Goal: Task Accomplishment & Management: Complete application form

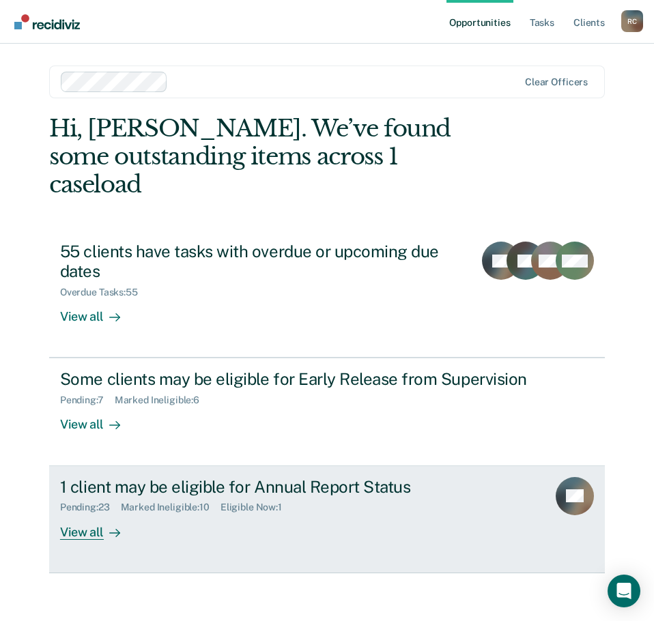
click at [92, 513] on div "View all" at bounding box center [98, 526] width 76 height 27
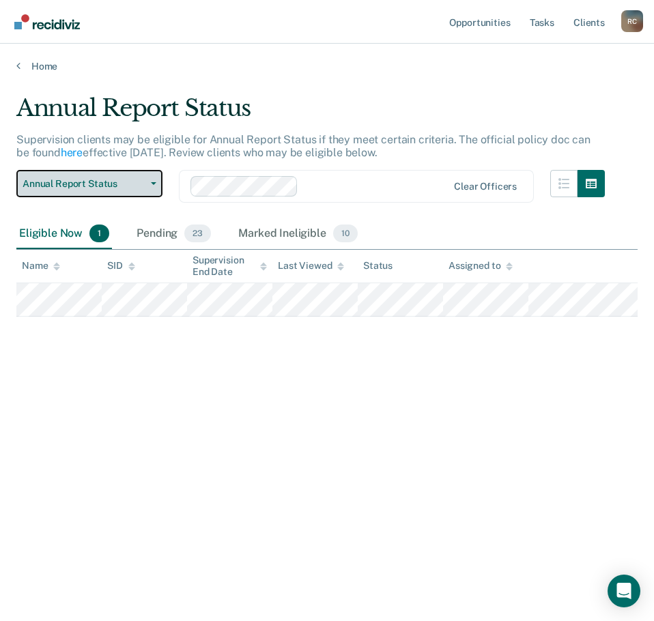
click at [142, 170] on button "Annual Report Status" at bounding box center [89, 183] width 146 height 27
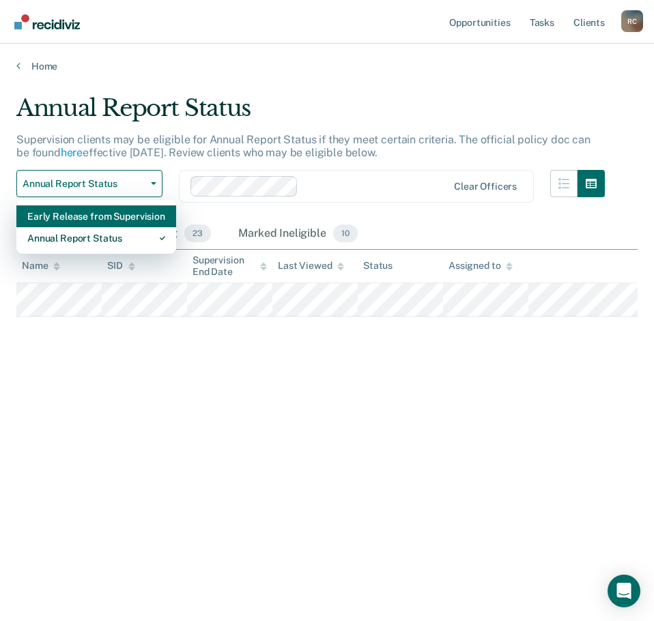
drag, startPoint x: 109, startPoint y: 245, endPoint x: 109, endPoint y: 212, distance: 32.8
click at [108, 218] on div "Early Release from Supervision Annual Report Status" at bounding box center [96, 227] width 160 height 55
click at [109, 207] on div "Early Release from Supervision" at bounding box center [96, 216] width 138 height 22
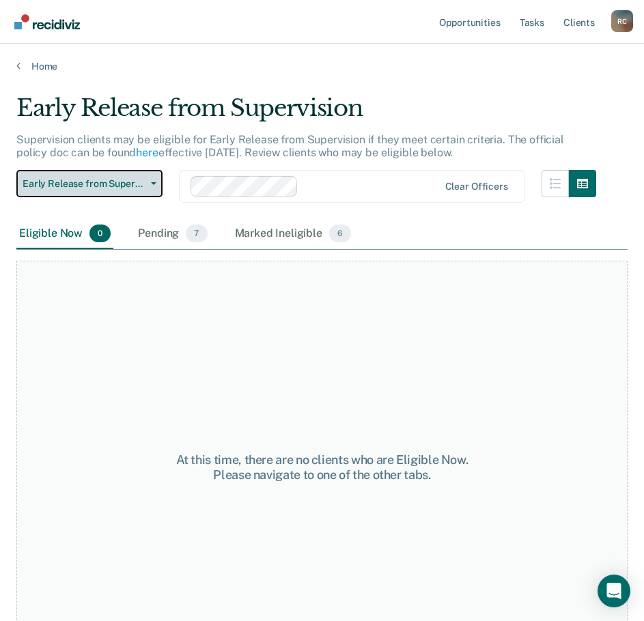
click at [154, 184] on icon "button" at bounding box center [153, 183] width 5 height 3
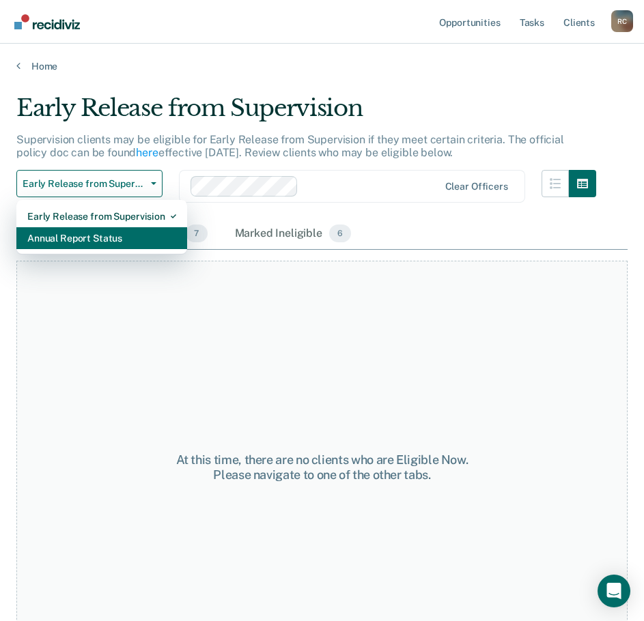
click at [136, 238] on div "Annual Report Status" at bounding box center [101, 238] width 149 height 22
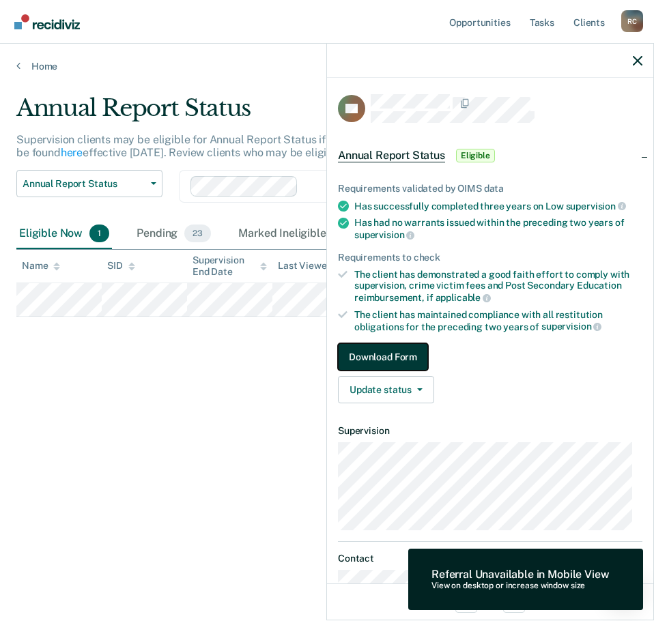
click at [384, 349] on button "Download Form" at bounding box center [383, 356] width 90 height 27
click at [387, 347] on button "Download Form" at bounding box center [383, 356] width 90 height 27
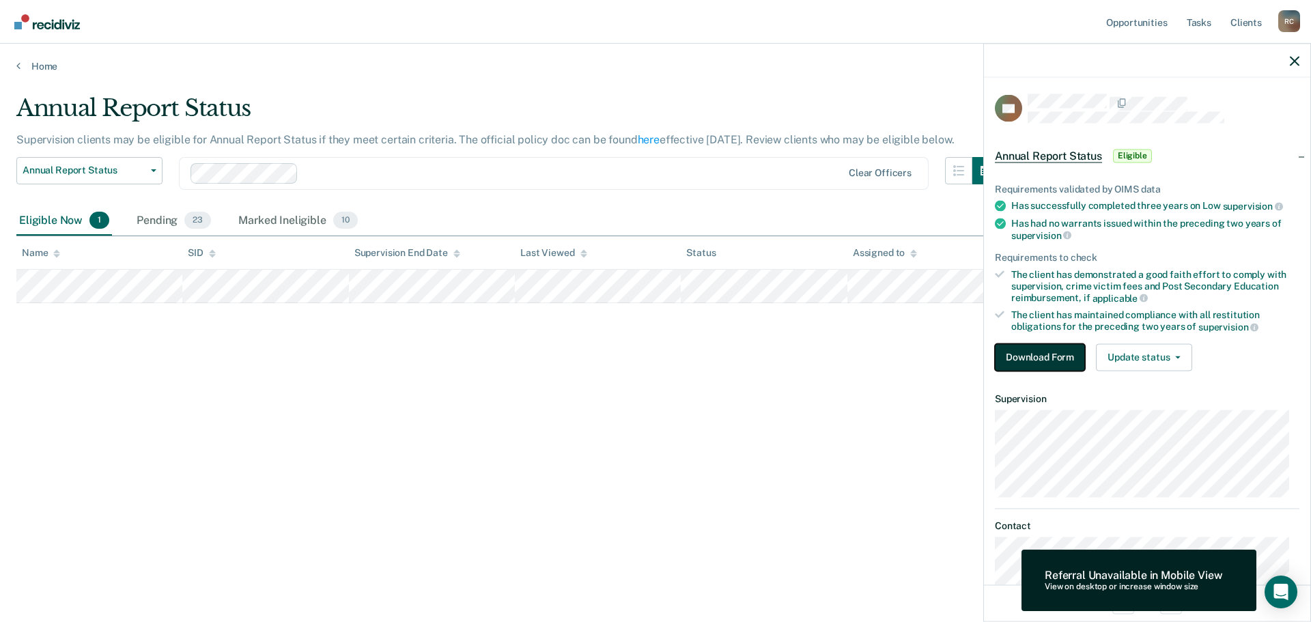
click at [653, 346] on button "Download Form" at bounding box center [1040, 356] width 90 height 27
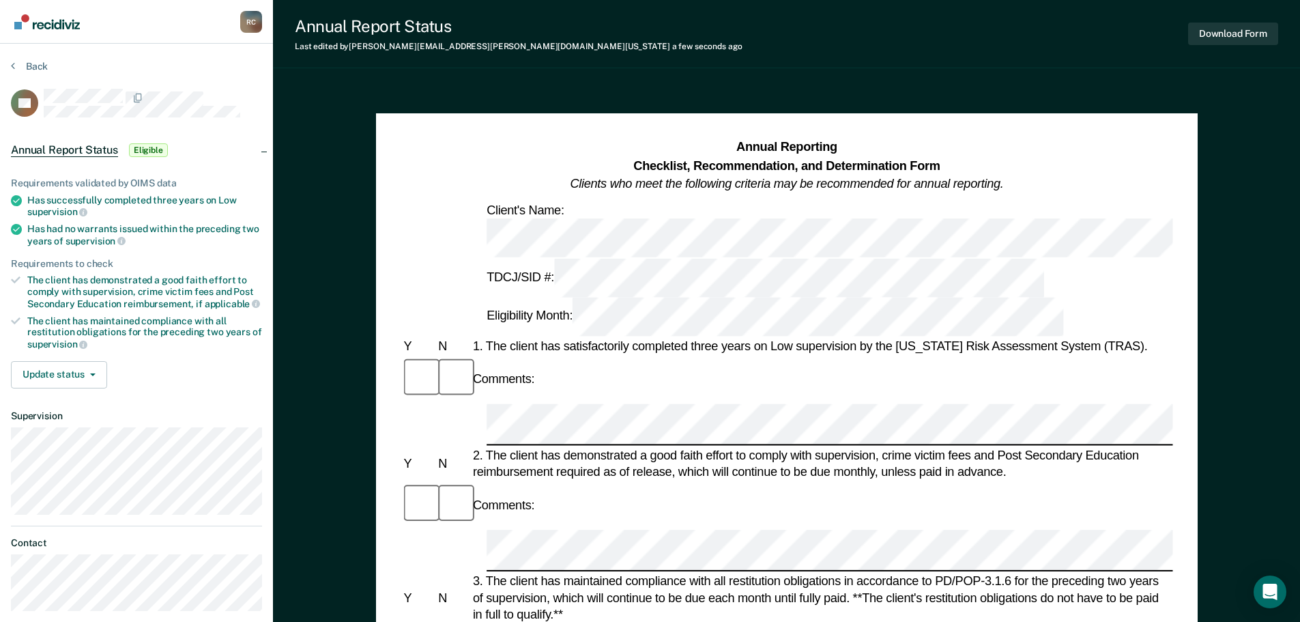
click at [653, 573] on div "3. The client has maintained compliance with all restitution obligations in acc…" at bounding box center [821, 598] width 703 height 50
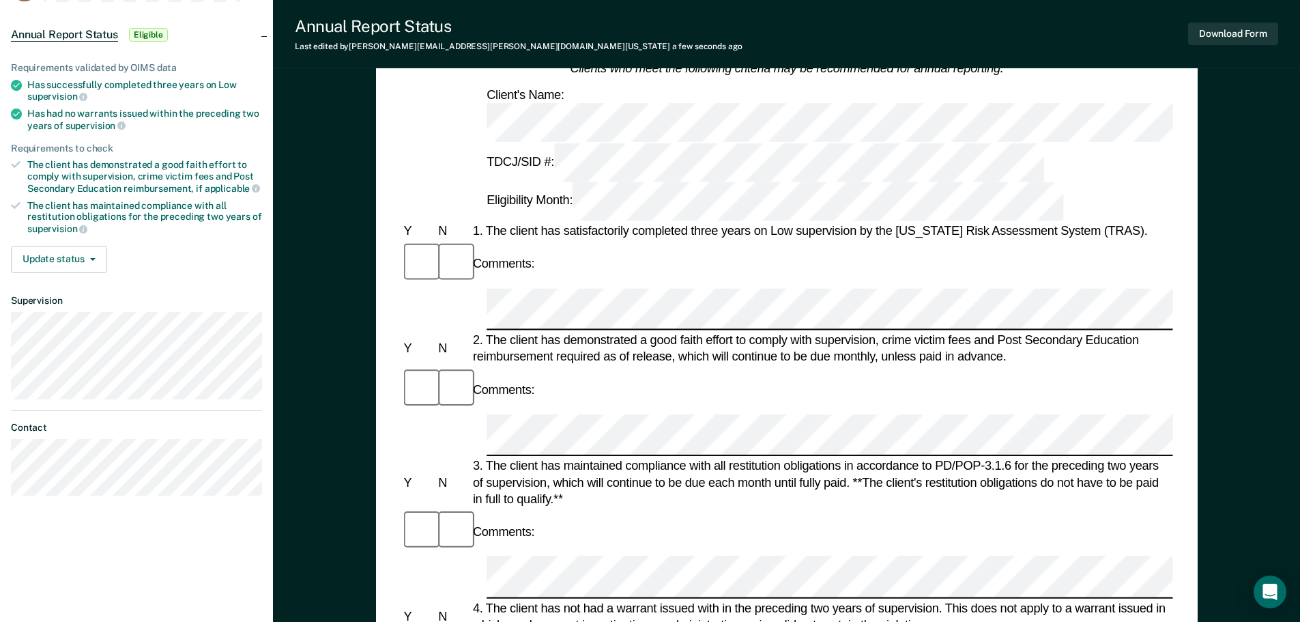
scroll to position [137, 0]
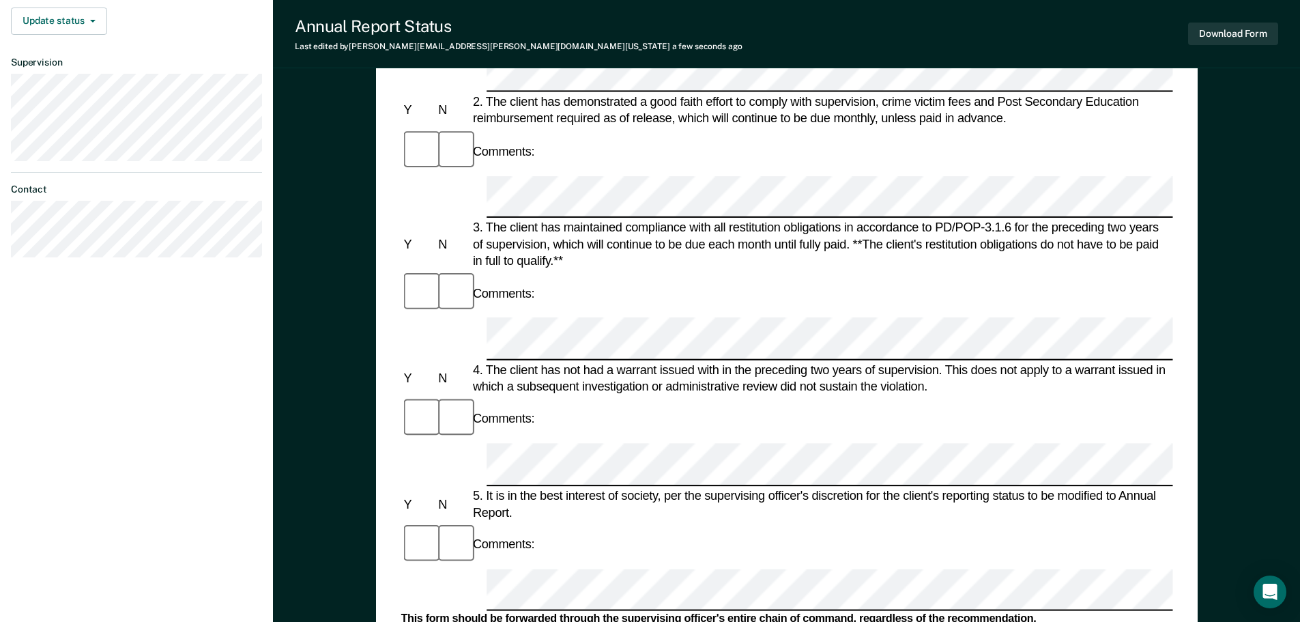
scroll to position [410, 0]
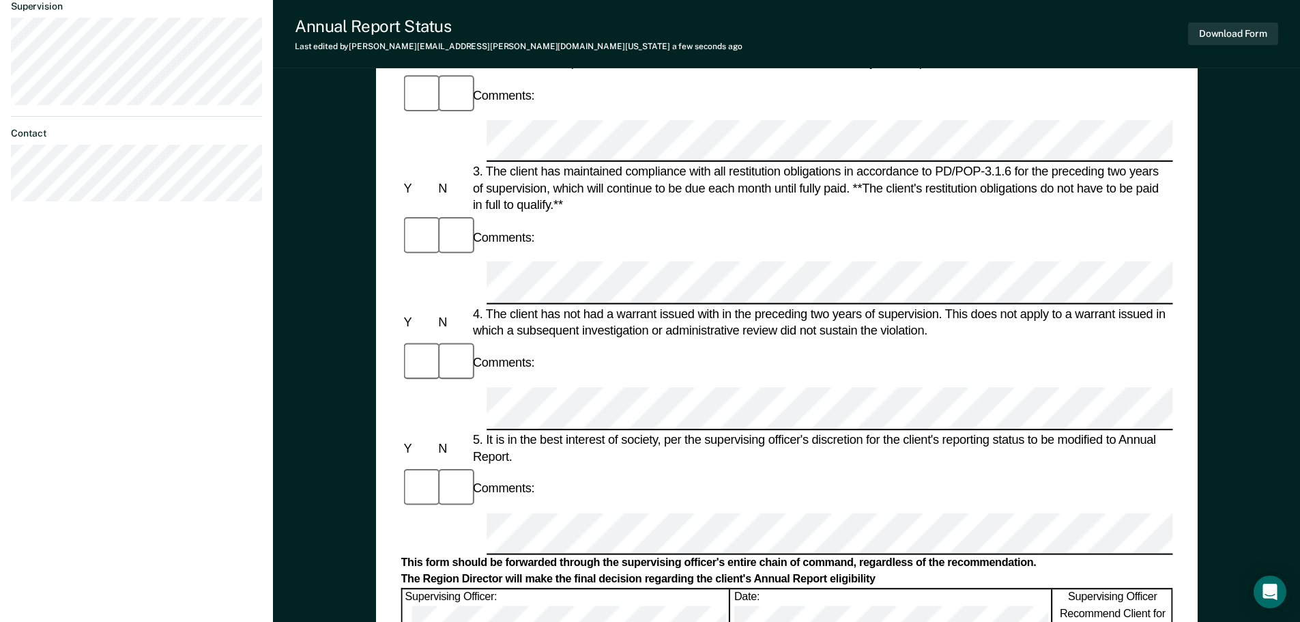
click at [653, 572] on div "The Region Director will make the final decision regarding the client's Annual …" at bounding box center [787, 579] width 772 height 14
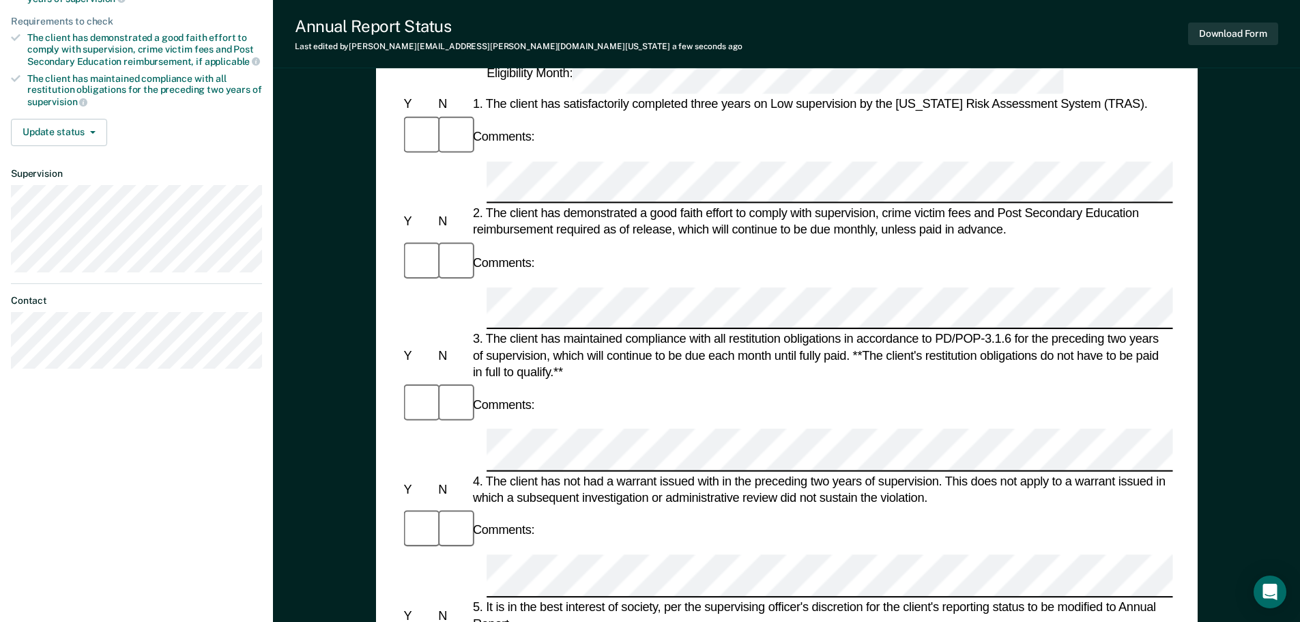
scroll to position [341, 0]
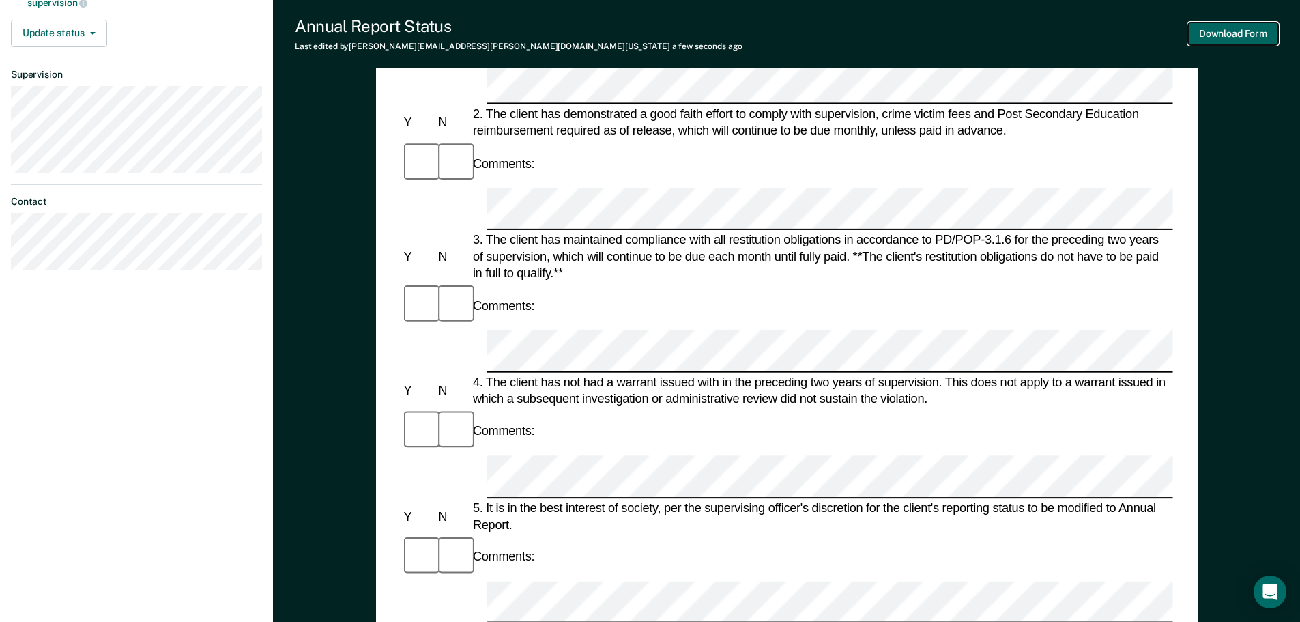
click at [653, 27] on button "Download Form" at bounding box center [1233, 34] width 90 height 23
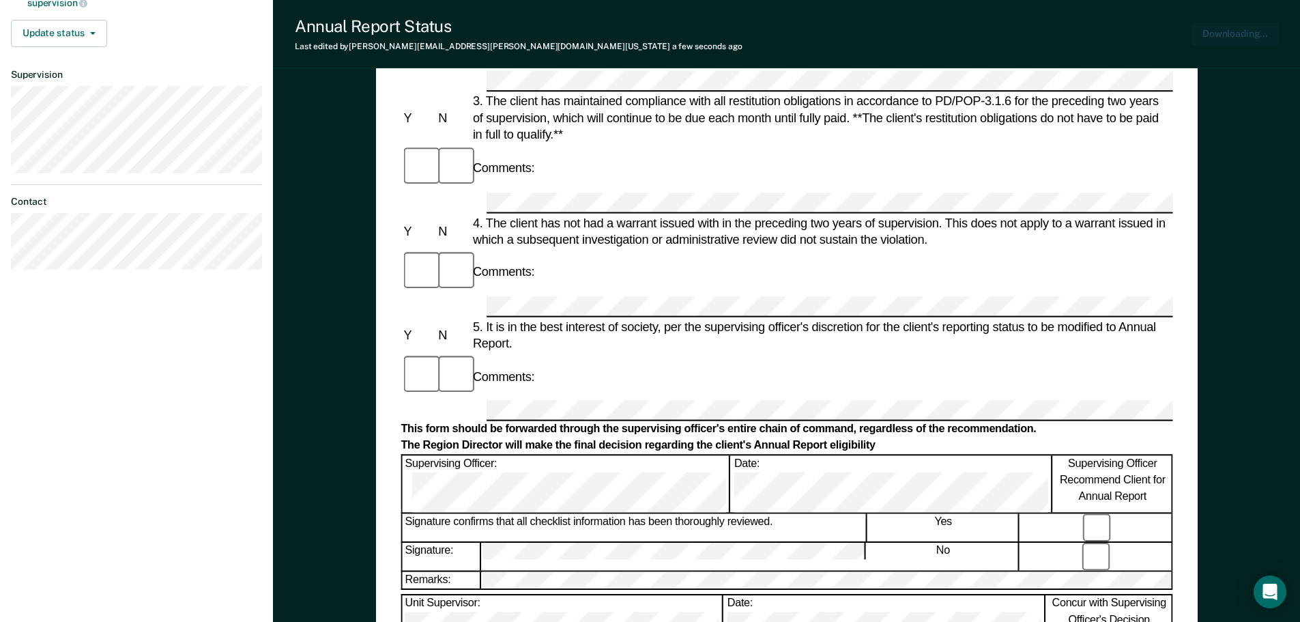
scroll to position [0, 0]
